Goal: Information Seeking & Learning: Learn about a topic

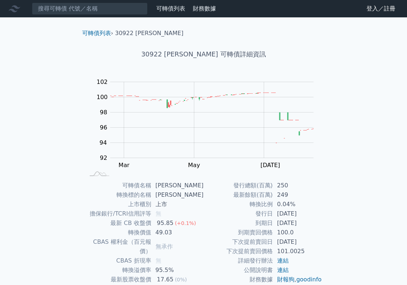
click at [375, 7] on link "登入／註冊" at bounding box center [381, 9] width 41 height 12
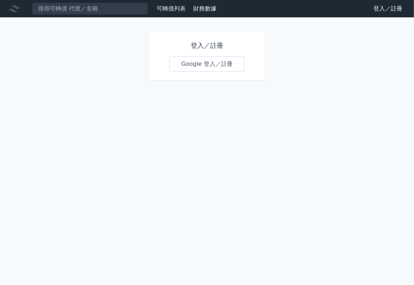
click at [196, 60] on link "Google 登入／註冊" at bounding box center [206, 63] width 75 height 15
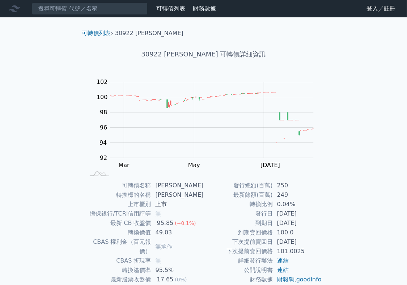
click at [171, 5] on link "可轉債列表" at bounding box center [170, 8] width 29 height 7
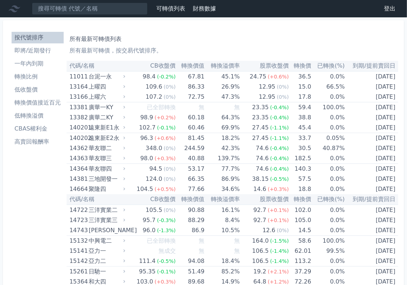
click at [28, 139] on li "高賣回報酬率" at bounding box center [38, 142] width 52 height 9
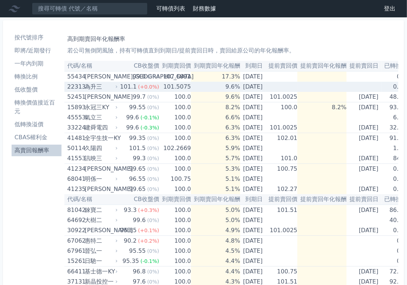
click at [100, 84] on div "為升三" at bounding box center [101, 87] width 32 height 10
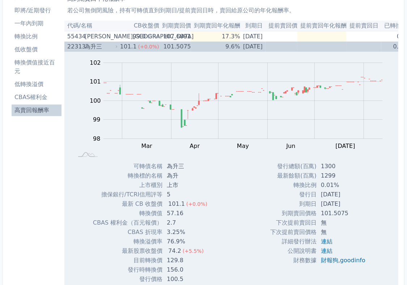
scroll to position [80, 0]
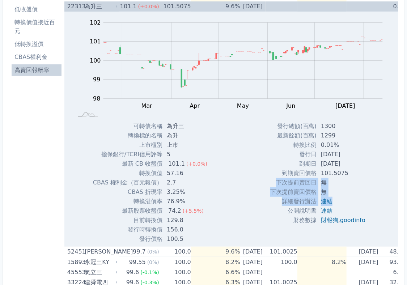
drag, startPoint x: 278, startPoint y: 183, endPoint x: 348, endPoint y: 203, distance: 72.8
click at [350, 201] on tbody "發行總額(百萬) 1300 最新餘額(百萬) 1299 轉換比例 0.01% 發行日 [DATE] 到期日 [DATE] 到期賣回價格 101.5075 無" at bounding box center [321, 174] width 101 height 104
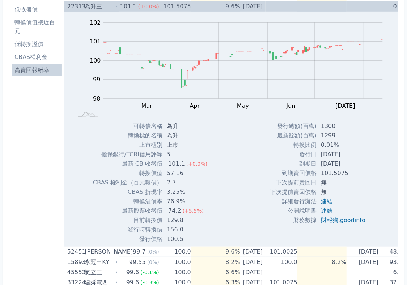
click at [324, 228] on div "發行總額(百萬) 1300 最新餘額(百萬) 1299 轉換比例 0.01% 發行日 [DATE] 到期日 [DATE] 101.5075" at bounding box center [321, 183] width 118 height 122
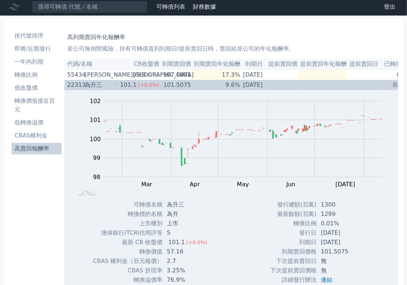
scroll to position [0, 0]
